Goal: Find specific page/section: Find specific page/section

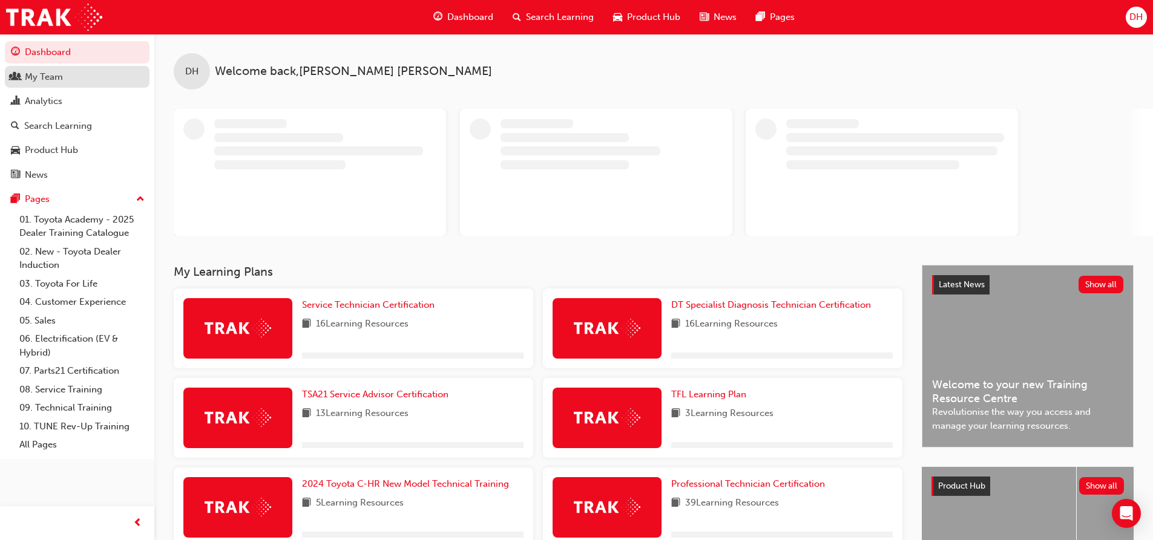
click at [82, 82] on div "My Team" at bounding box center [77, 77] width 133 height 15
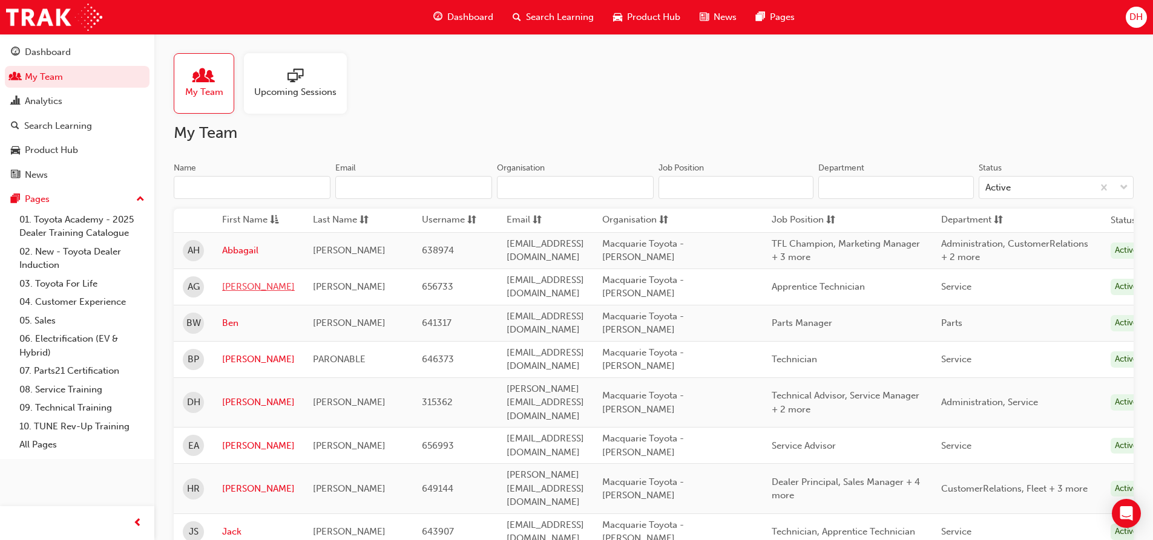
click at [236, 289] on link "[PERSON_NAME]" at bounding box center [258, 287] width 73 height 14
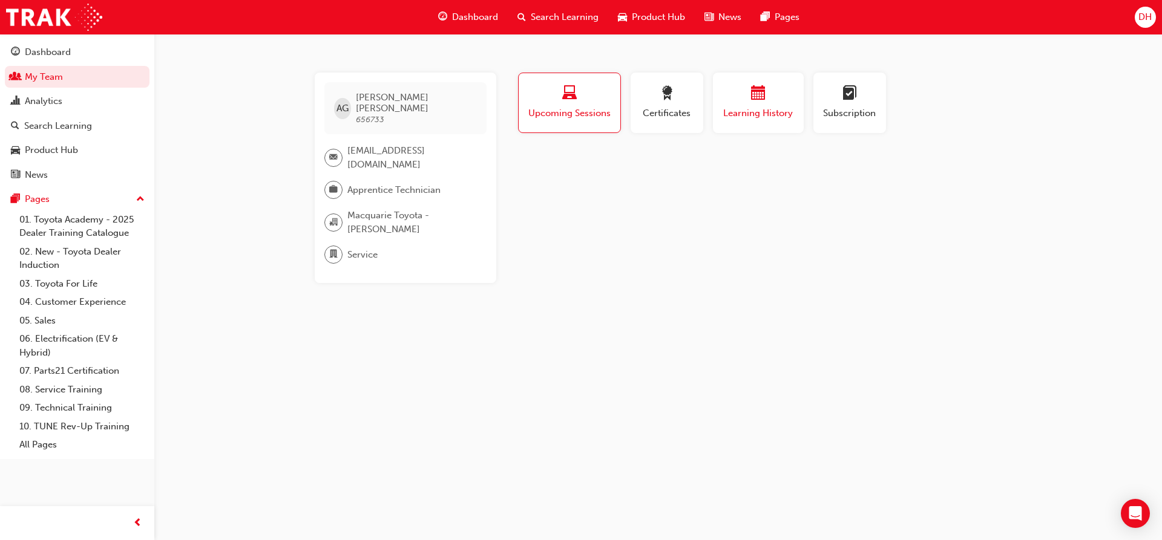
click at [764, 102] on span "calendar-icon" at bounding box center [758, 94] width 15 height 16
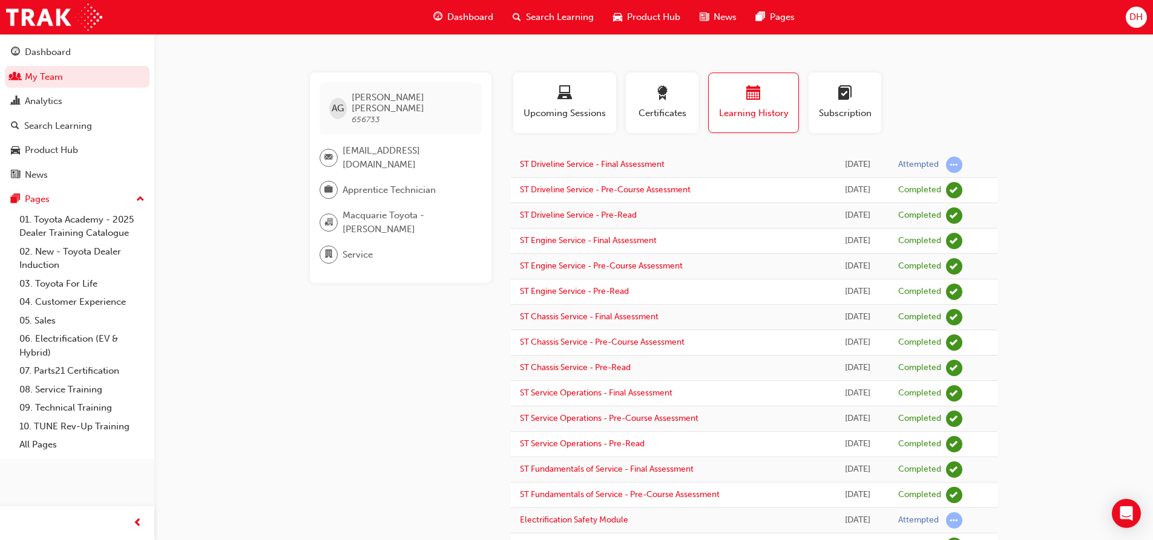
click at [331, 150] on span "email-icon" at bounding box center [328, 158] width 8 height 16
click at [77, 82] on link "My Team" at bounding box center [77, 77] width 145 height 22
